Goal: Information Seeking & Learning: Understand process/instructions

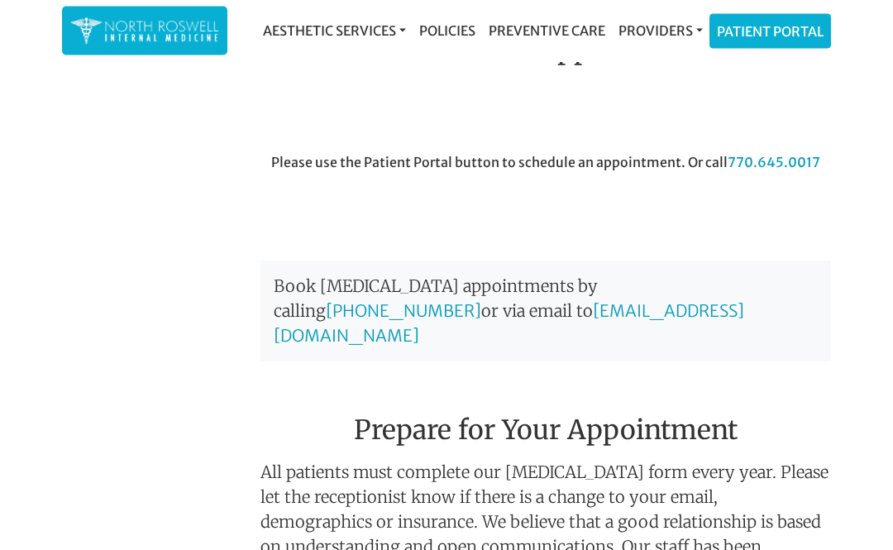
scroll to position [569, 0]
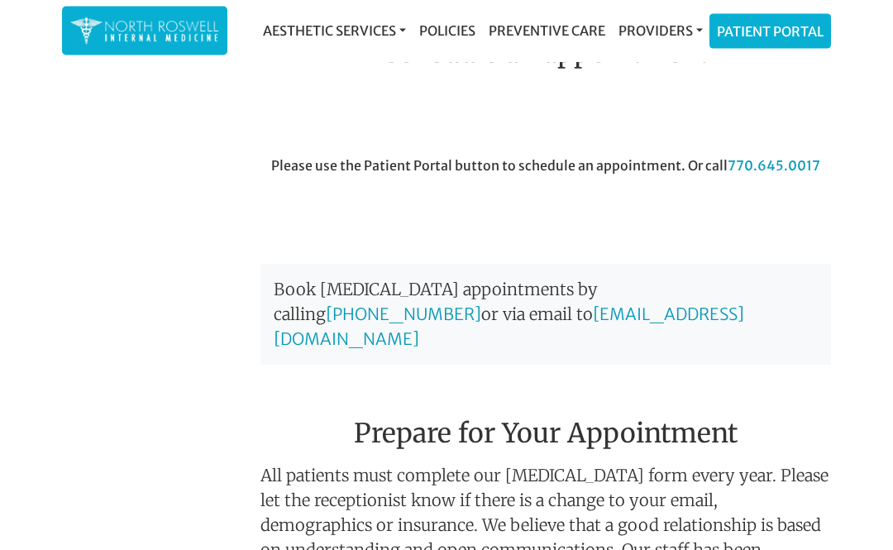
click at [691, 38] on link "Providers" at bounding box center [661, 30] width 98 height 33
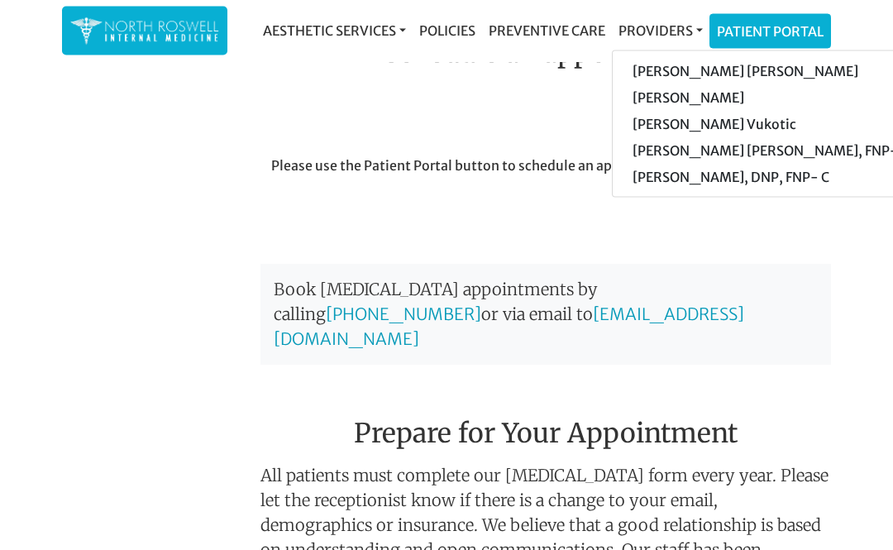
scroll to position [569, 0]
click at [406, 29] on link "Aesthetic Services" at bounding box center [334, 30] width 156 height 33
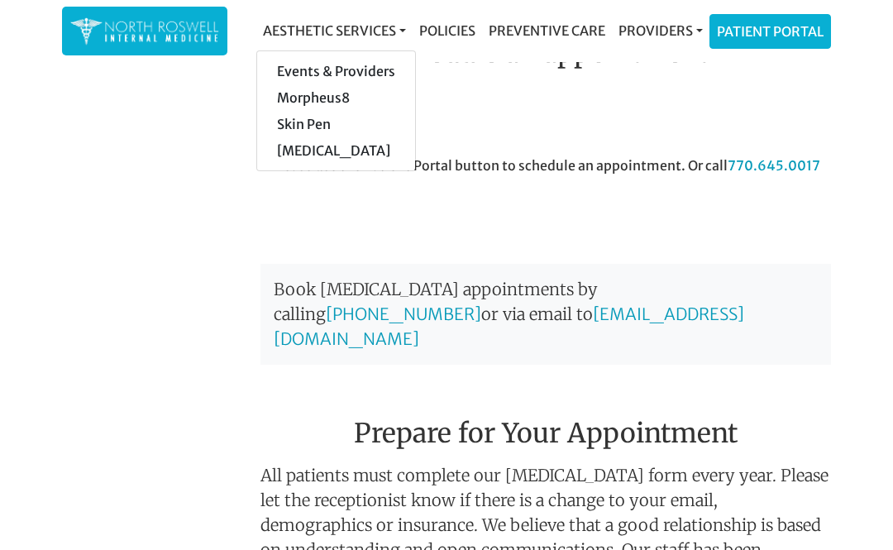
click at [464, 26] on link "Policies" at bounding box center [446, 30] width 69 height 33
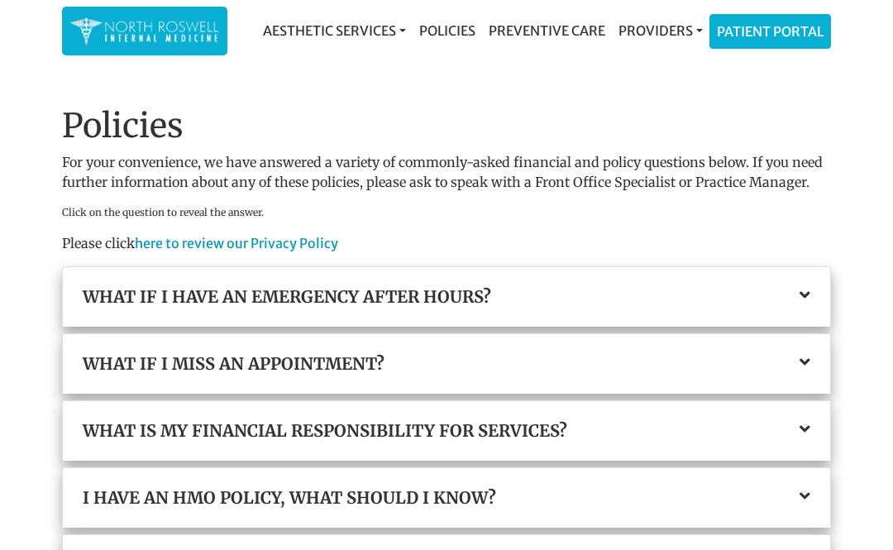
click at [807, 426] on icon at bounding box center [804, 429] width 11 height 17
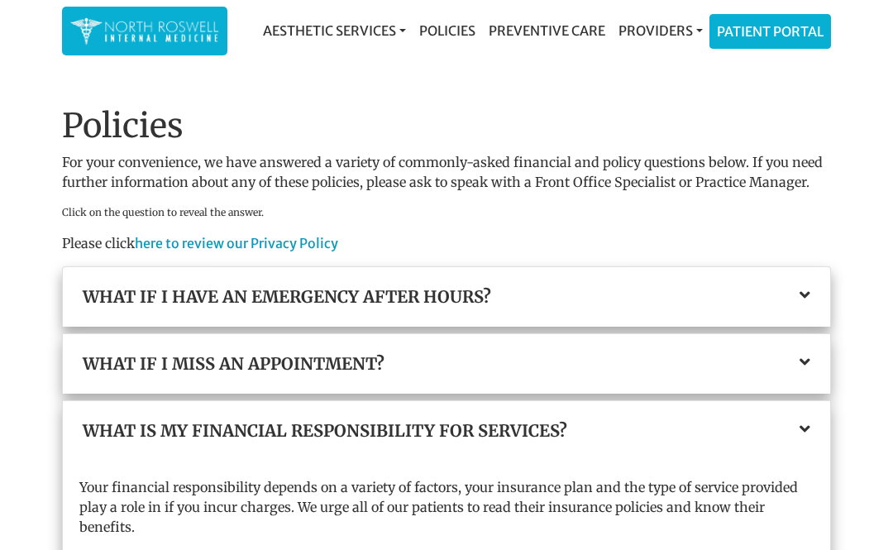
click at [805, 383] on div "What if I miss an appointment?" at bounding box center [446, 364] width 767 height 60
click at [777, 401] on div "What is my financial responsibility for services?" at bounding box center [446, 431] width 767 height 60
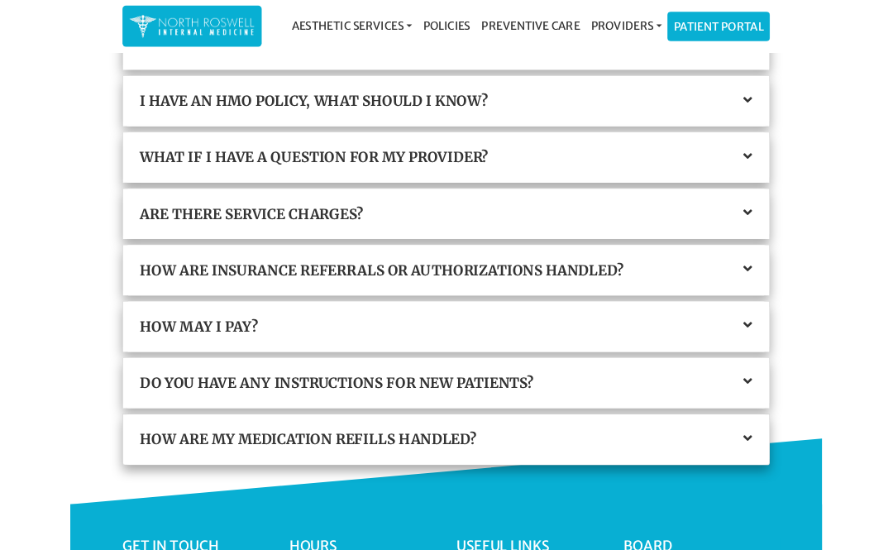
scroll to position [517, 0]
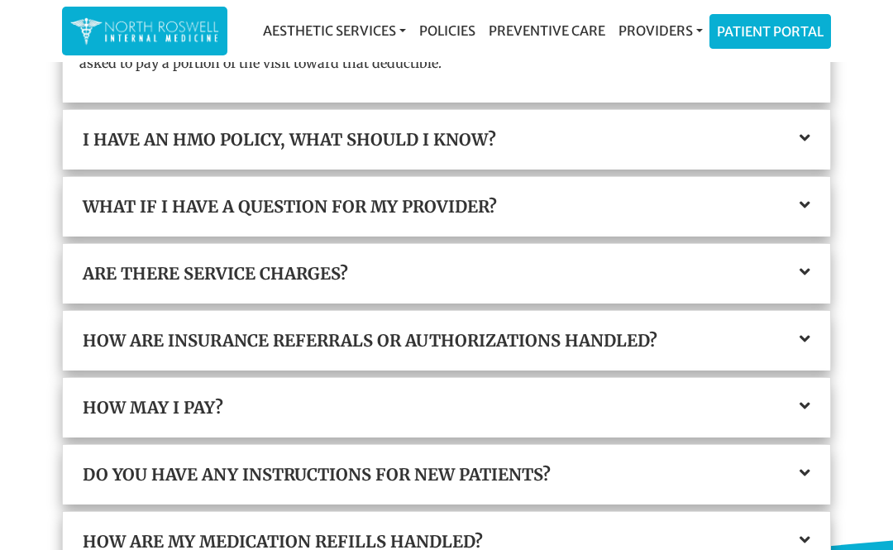
click at [807, 336] on icon at bounding box center [804, 339] width 11 height 17
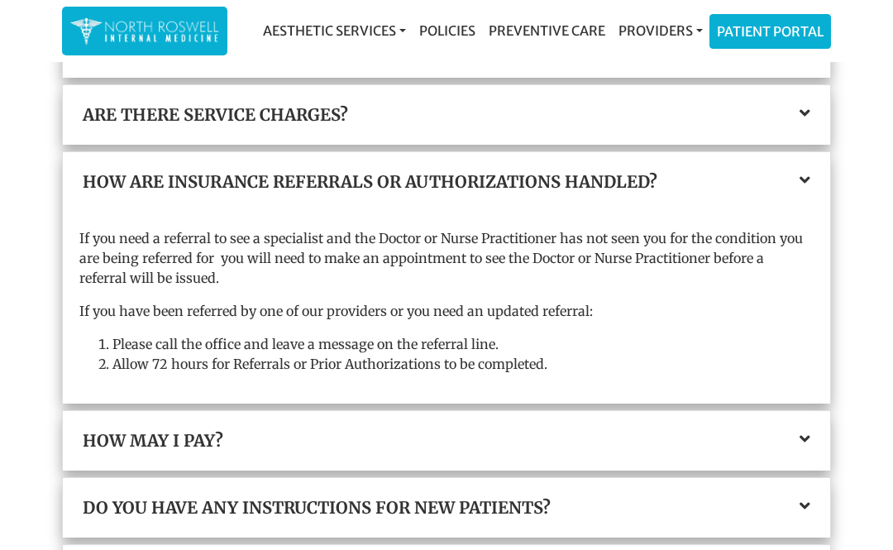
click at [808, 507] on icon at bounding box center [804, 506] width 11 height 17
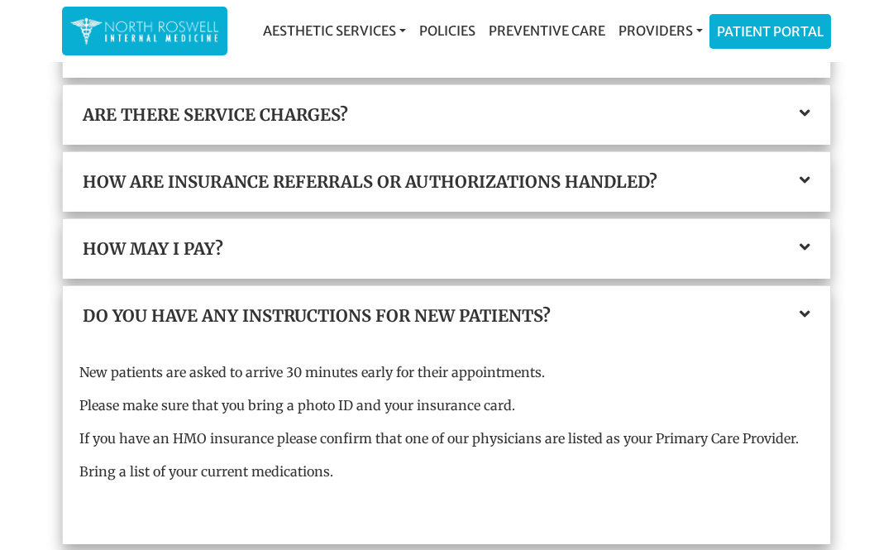
click at [808, 115] on icon at bounding box center [804, 113] width 11 height 17
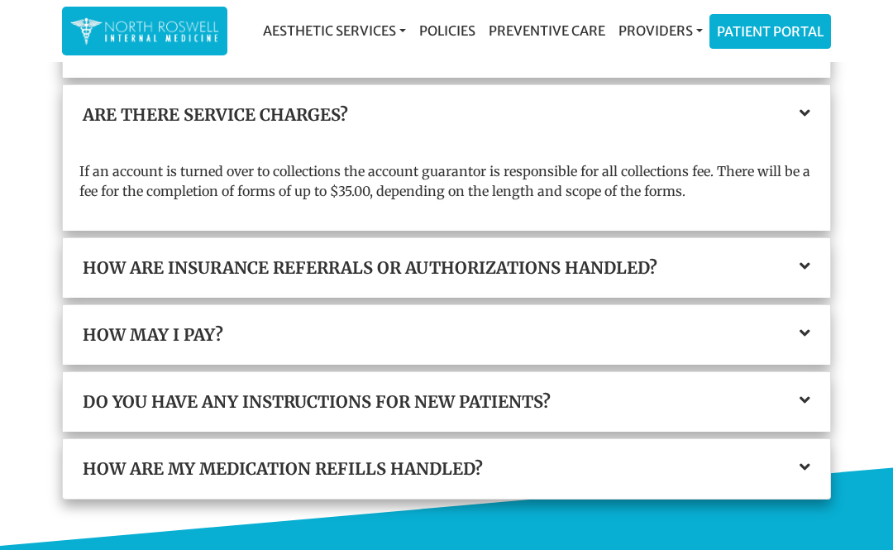
click at [807, 462] on icon at bounding box center [804, 467] width 11 height 17
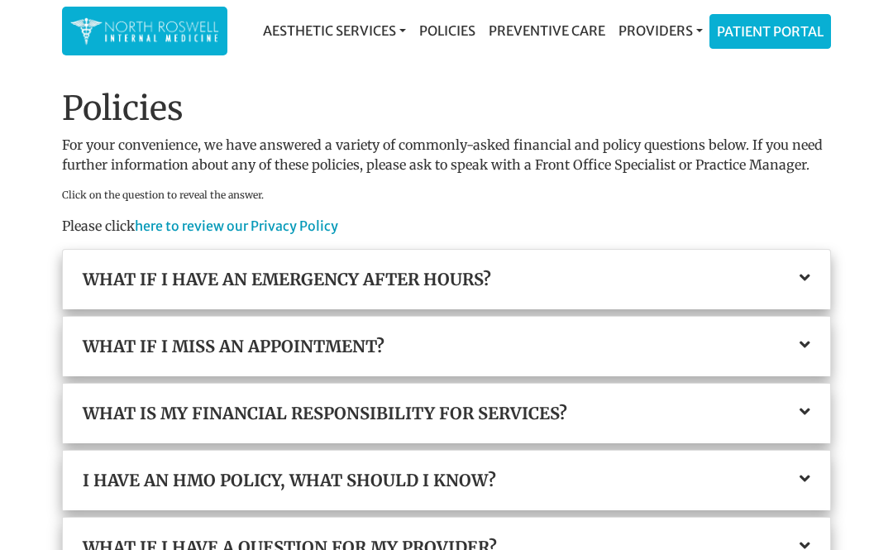
scroll to position [0, 0]
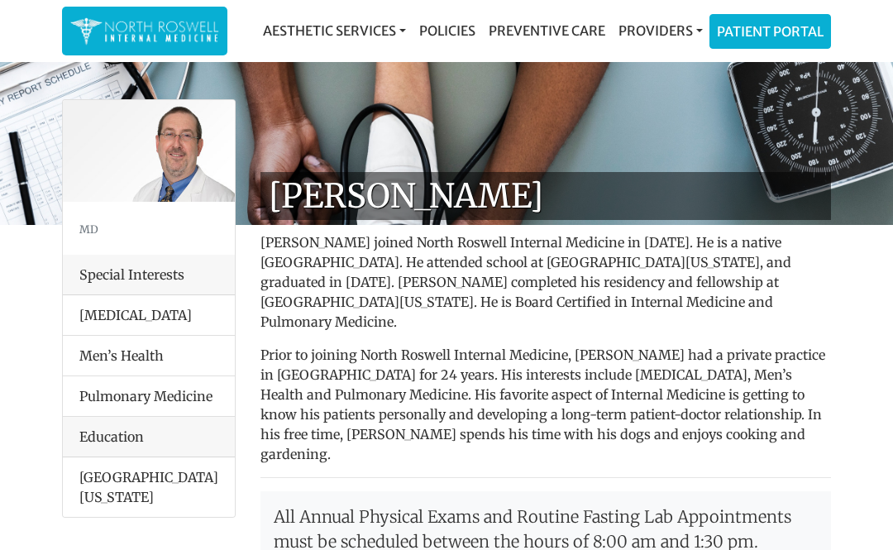
click at [90, 350] on li "Men’s Health" at bounding box center [149, 355] width 172 height 41
